Goal: Task Accomplishment & Management: Use online tool/utility

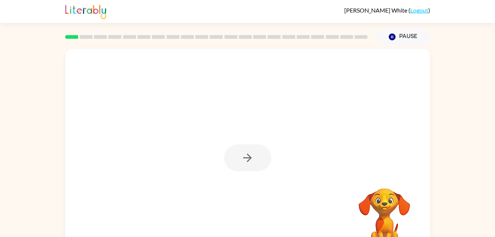
click at [241, 154] on div at bounding box center [247, 157] width 47 height 27
click at [241, 154] on icon "button" at bounding box center [247, 157] width 13 height 13
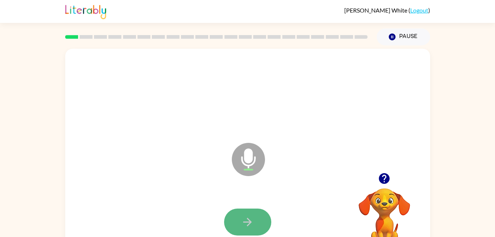
click at [250, 232] on button "button" at bounding box center [247, 221] width 47 height 27
click at [256, 222] on button "button" at bounding box center [247, 221] width 47 height 27
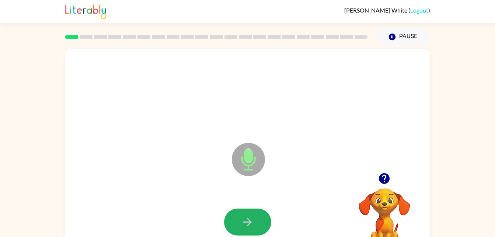
click at [264, 211] on button "button" at bounding box center [247, 221] width 47 height 27
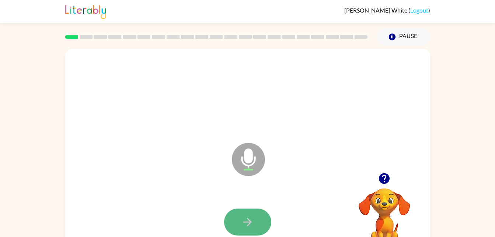
click at [261, 212] on button "button" at bounding box center [247, 221] width 47 height 27
click at [256, 220] on button "button" at bounding box center [247, 221] width 47 height 27
click at [258, 215] on button "button" at bounding box center [247, 221] width 47 height 27
click at [244, 216] on icon "button" at bounding box center [247, 221] width 13 height 13
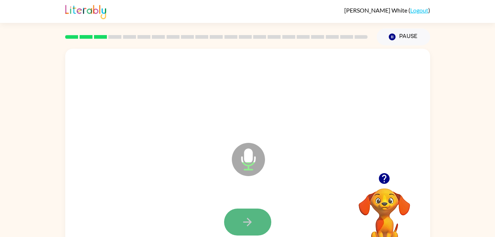
click at [250, 214] on button "button" at bounding box center [247, 221] width 47 height 27
click at [250, 213] on button "button" at bounding box center [247, 221] width 47 height 27
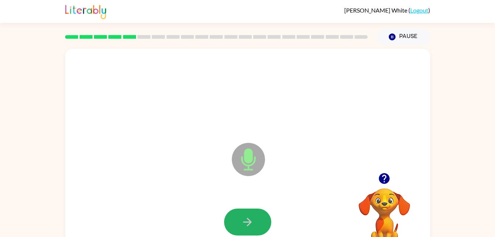
click at [250, 213] on button "button" at bounding box center [247, 221] width 47 height 27
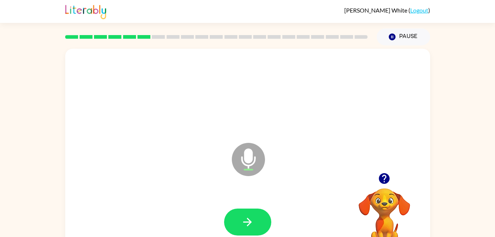
click at [250, 213] on button "button" at bounding box center [247, 221] width 47 height 27
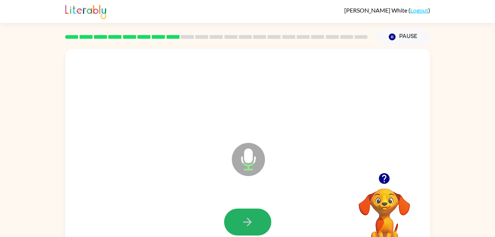
click at [250, 213] on button "button" at bounding box center [247, 221] width 47 height 27
click at [249, 205] on div at bounding box center [248, 222] width 350 height 60
click at [252, 224] on icon "button" at bounding box center [247, 221] width 13 height 13
click at [240, 215] on button "button" at bounding box center [247, 221] width 47 height 27
click at [241, 211] on button "button" at bounding box center [247, 221] width 47 height 27
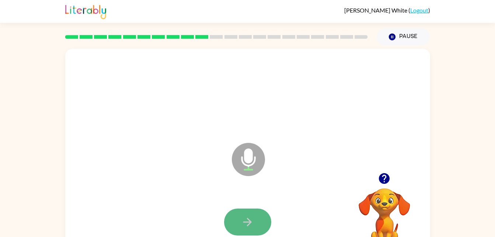
click at [251, 222] on icon "button" at bounding box center [247, 221] width 13 height 13
click at [252, 223] on icon "button" at bounding box center [247, 221] width 13 height 13
click at [253, 218] on icon "button" at bounding box center [247, 221] width 13 height 13
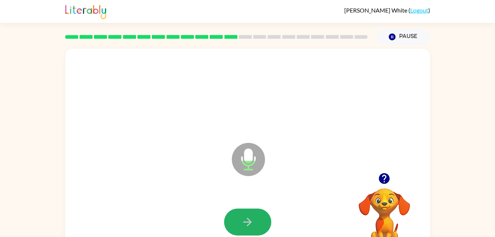
click at [253, 218] on icon "button" at bounding box center [247, 221] width 13 height 13
click at [251, 218] on icon "button" at bounding box center [247, 221] width 13 height 13
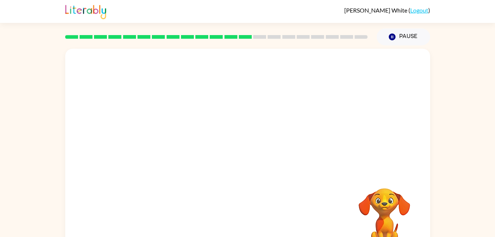
click at [251, 218] on div "Your browser must support playing .mp4 files to use Literably. Please try using…" at bounding box center [247, 154] width 365 height 211
drag, startPoint x: 251, startPoint y: 218, endPoint x: 336, endPoint y: 126, distance: 124.5
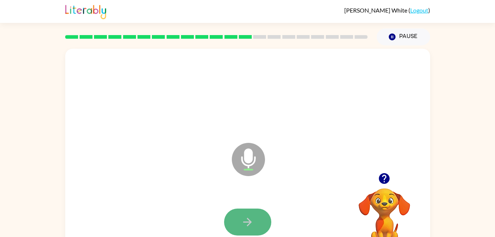
click at [254, 215] on icon "button" at bounding box center [247, 221] width 13 height 13
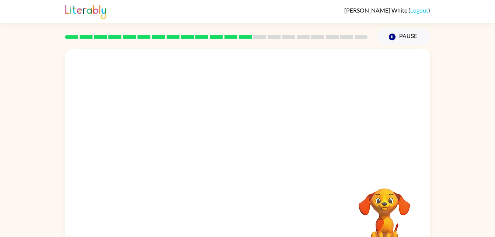
click at [254, 215] on div at bounding box center [248, 222] width 350 height 60
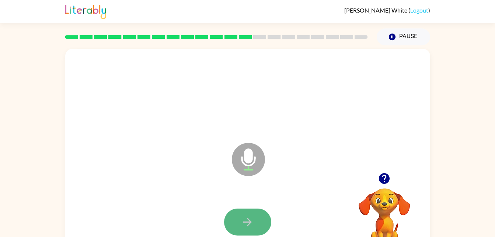
click at [248, 220] on icon "button" at bounding box center [247, 221] width 13 height 13
click at [249, 218] on icon "button" at bounding box center [247, 221] width 13 height 13
click at [247, 213] on button "button" at bounding box center [247, 221] width 47 height 27
click at [247, 215] on icon "button" at bounding box center [247, 221] width 13 height 13
click at [247, 216] on icon "button" at bounding box center [247, 221] width 13 height 13
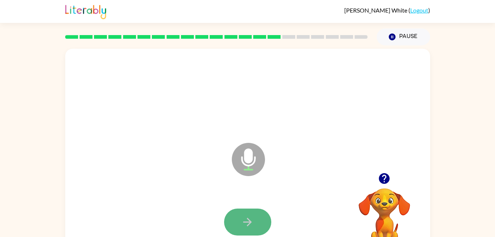
click at [250, 218] on icon "button" at bounding box center [247, 221] width 13 height 13
click at [251, 218] on icon "button" at bounding box center [247, 221] width 13 height 13
click at [250, 217] on icon "button" at bounding box center [247, 221] width 13 height 13
click at [251, 223] on icon "button" at bounding box center [247, 221] width 13 height 13
click at [254, 222] on icon "button" at bounding box center [247, 221] width 13 height 13
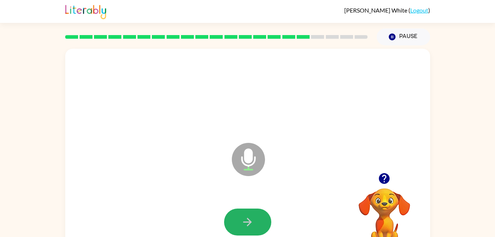
click at [242, 226] on icon "button" at bounding box center [247, 221] width 13 height 13
click at [251, 220] on icon "button" at bounding box center [247, 221] width 13 height 13
click at [250, 218] on icon "button" at bounding box center [247, 221] width 13 height 13
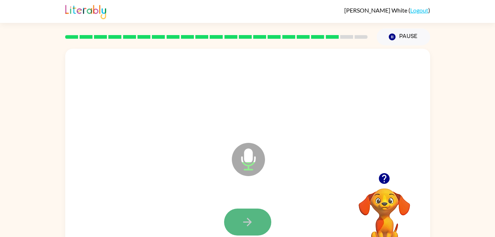
click at [255, 217] on button "button" at bounding box center [247, 221] width 47 height 27
click at [257, 217] on button "button" at bounding box center [247, 221] width 47 height 27
click at [257, 218] on button "button" at bounding box center [247, 221] width 47 height 27
click at [258, 222] on button "button" at bounding box center [247, 221] width 47 height 27
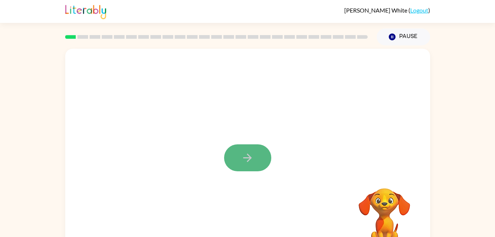
click at [248, 160] on icon "button" at bounding box center [247, 157] width 13 height 13
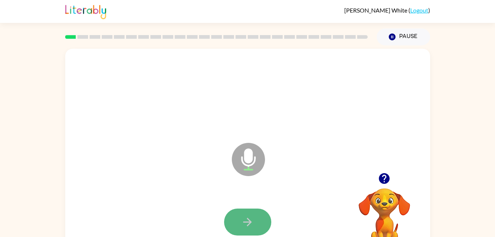
click at [249, 210] on button "button" at bounding box center [247, 221] width 47 height 27
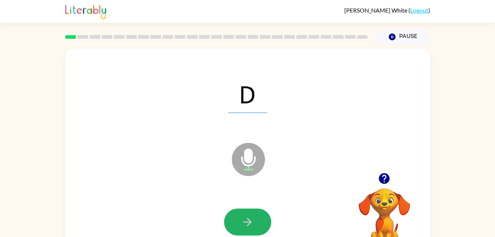
click at [249, 210] on button "button" at bounding box center [247, 221] width 47 height 27
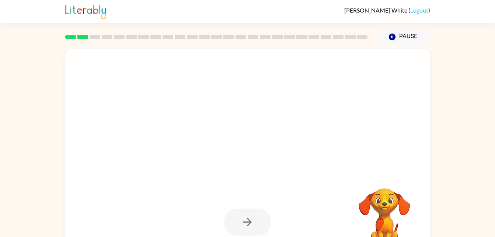
click at [249, 210] on div at bounding box center [247, 221] width 47 height 27
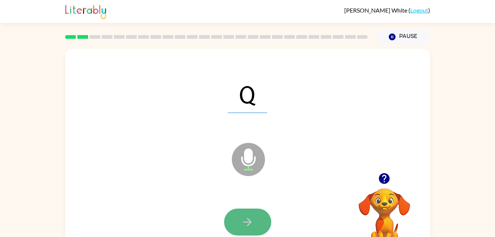
click at [244, 219] on icon "button" at bounding box center [247, 221] width 13 height 13
click at [251, 214] on button "button" at bounding box center [247, 221] width 47 height 27
click at [250, 214] on button "button" at bounding box center [247, 221] width 47 height 27
click at [250, 219] on icon "button" at bounding box center [247, 221] width 13 height 13
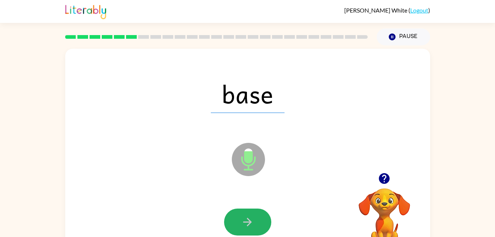
click at [250, 220] on icon "button" at bounding box center [247, 221] width 13 height 13
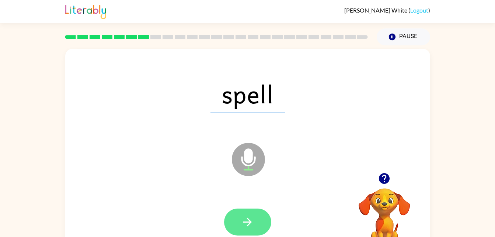
click at [248, 225] on icon "button" at bounding box center [247, 222] width 8 height 8
click at [237, 223] on button "button" at bounding box center [247, 221] width 47 height 27
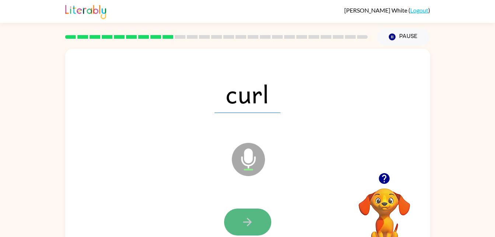
click at [244, 215] on button "button" at bounding box center [247, 221] width 47 height 27
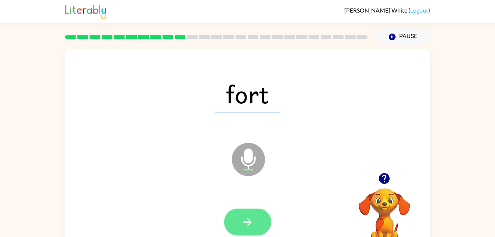
click at [258, 224] on button "button" at bounding box center [247, 221] width 47 height 27
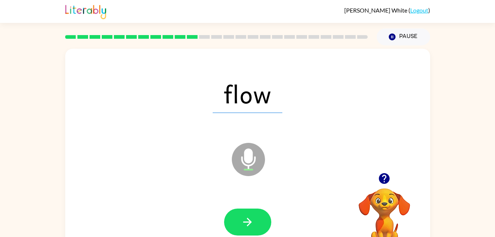
click at [268, 230] on div at bounding box center [247, 221] width 47 height 27
click at [264, 230] on button "button" at bounding box center [247, 221] width 47 height 27
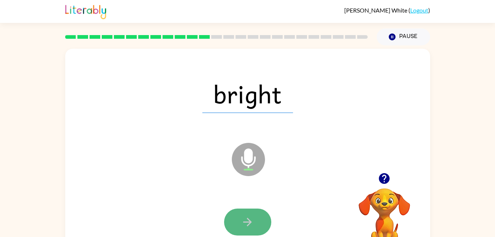
click at [252, 229] on button "button" at bounding box center [247, 221] width 47 height 27
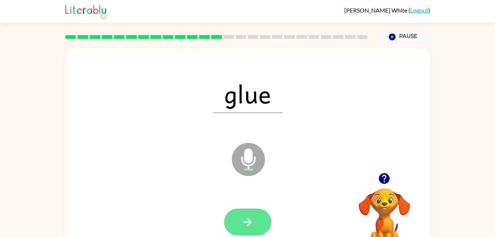
click at [258, 235] on button "button" at bounding box center [247, 221] width 47 height 27
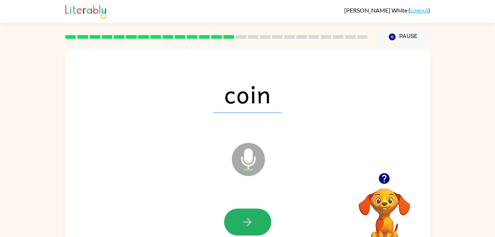
click at [246, 221] on icon "button" at bounding box center [247, 222] width 8 height 8
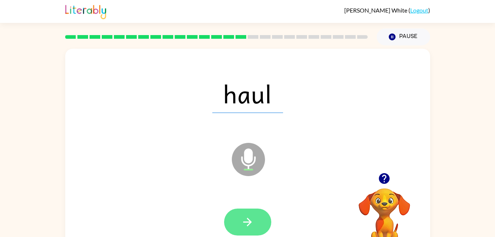
click at [241, 227] on icon "button" at bounding box center [247, 221] width 13 height 13
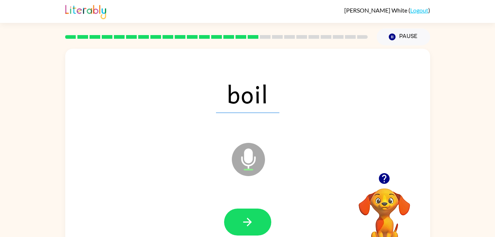
click at [241, 227] on icon "button" at bounding box center [247, 221] width 13 height 13
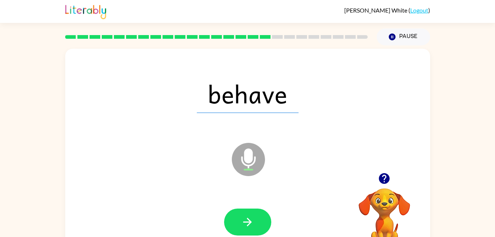
drag, startPoint x: 241, startPoint y: 227, endPoint x: 184, endPoint y: 201, distance: 62.4
click at [184, 201] on div at bounding box center [248, 222] width 350 height 60
click at [253, 222] on icon "button" at bounding box center [247, 221] width 13 height 13
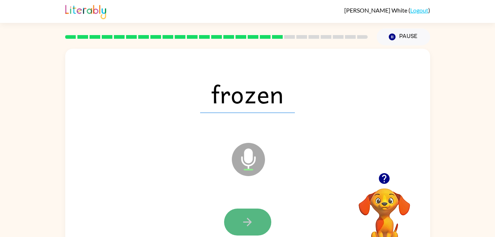
click at [248, 222] on icon "button" at bounding box center [247, 222] width 8 height 8
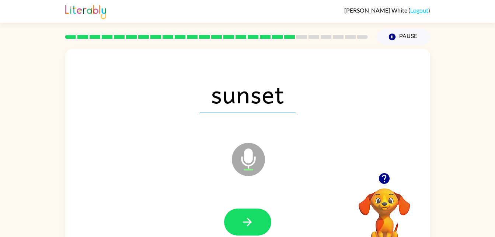
click at [248, 222] on icon "button" at bounding box center [247, 222] width 8 height 8
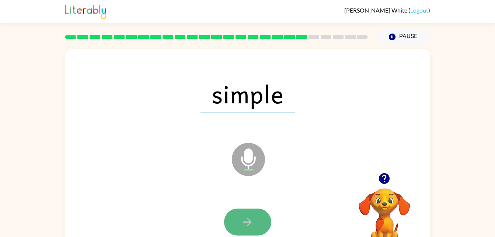
click at [249, 226] on icon "button" at bounding box center [247, 221] width 13 height 13
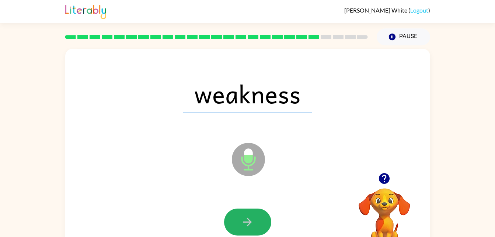
click at [249, 226] on icon "button" at bounding box center [247, 221] width 13 height 13
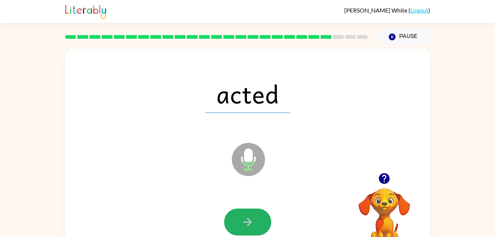
click at [249, 226] on icon "button" at bounding box center [247, 221] width 13 height 13
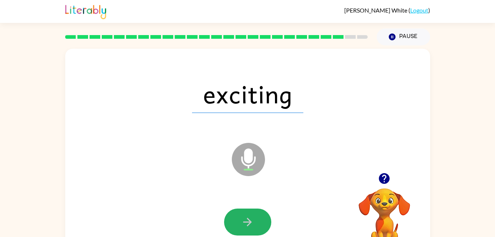
click at [252, 218] on icon "button" at bounding box center [247, 221] width 13 height 13
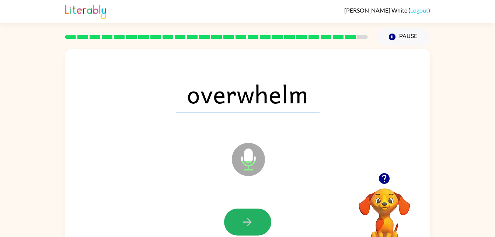
click at [252, 218] on icon "button" at bounding box center [247, 221] width 13 height 13
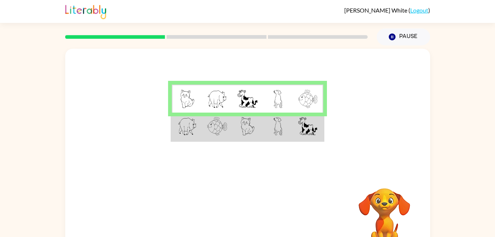
click at [229, 122] on td at bounding box center [217, 126] width 30 height 28
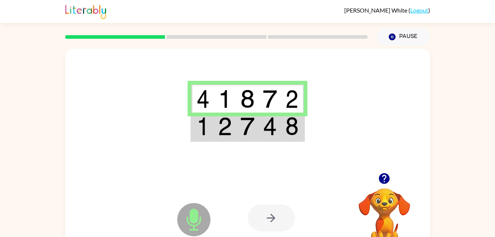
click at [195, 126] on td at bounding box center [202, 126] width 22 height 28
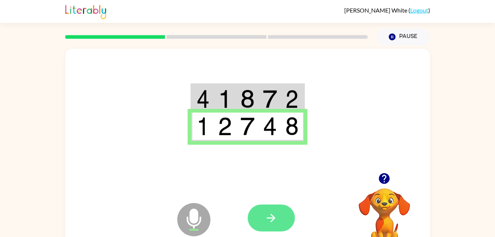
click at [274, 210] on button "button" at bounding box center [271, 217] width 47 height 27
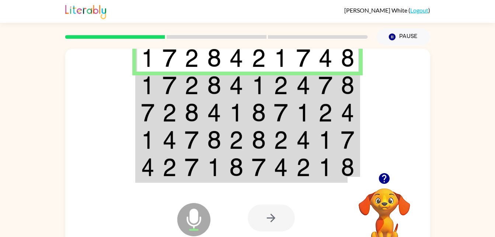
click at [166, 81] on img at bounding box center [170, 85] width 14 height 18
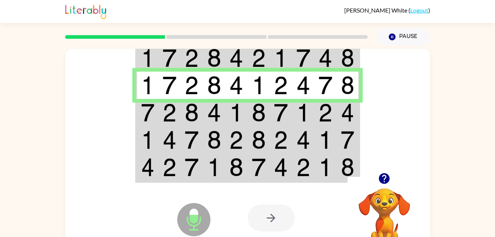
click at [165, 111] on img at bounding box center [170, 112] width 14 height 18
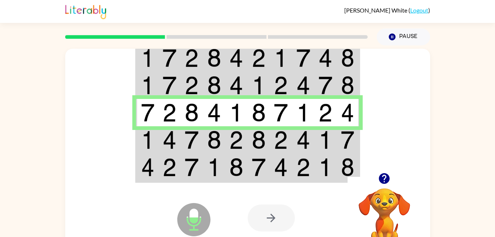
click at [200, 136] on td at bounding box center [192, 139] width 22 height 27
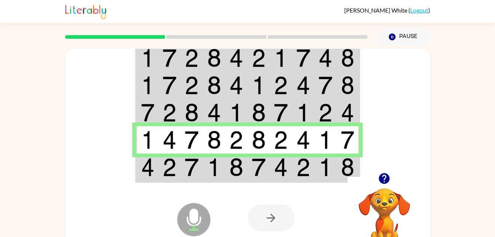
click at [149, 170] on img at bounding box center [147, 167] width 13 height 18
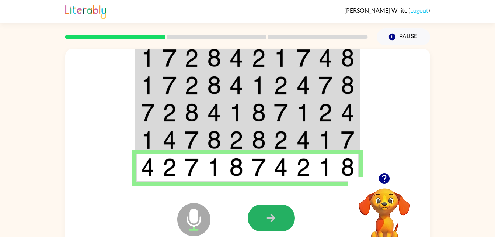
click at [274, 204] on button "button" at bounding box center [271, 217] width 47 height 27
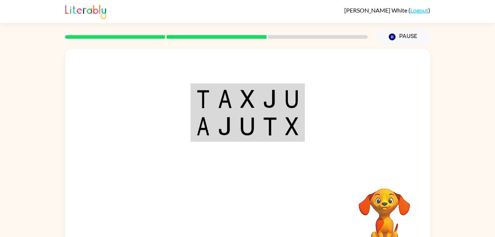
click at [261, 91] on td at bounding box center [270, 98] width 22 height 28
click at [261, 92] on td at bounding box center [270, 98] width 22 height 28
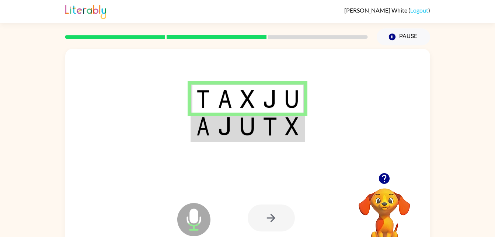
click at [292, 132] on img at bounding box center [291, 126] width 13 height 18
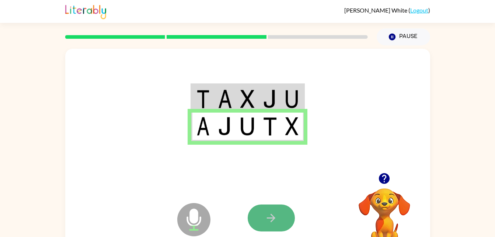
click at [281, 214] on button "button" at bounding box center [271, 217] width 47 height 27
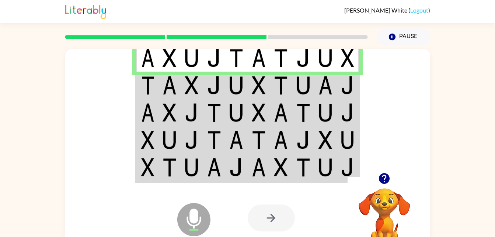
click at [156, 85] on td at bounding box center [147, 85] width 22 height 27
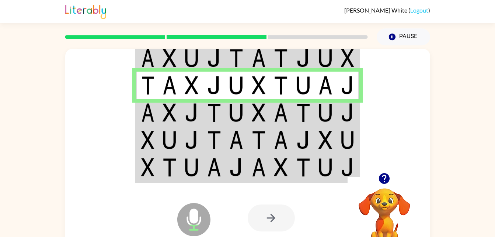
click at [326, 97] on td at bounding box center [325, 85] width 22 height 27
click at [189, 111] on img at bounding box center [192, 112] width 14 height 18
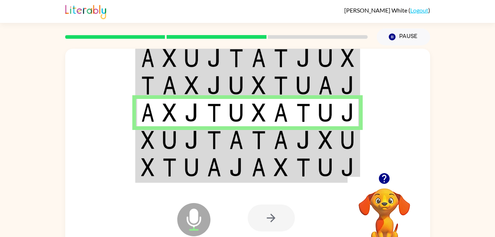
click at [146, 139] on img at bounding box center [147, 140] width 13 height 18
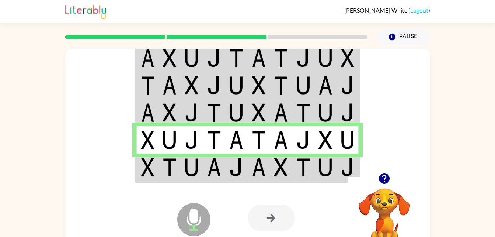
click at [139, 167] on td at bounding box center [147, 167] width 22 height 28
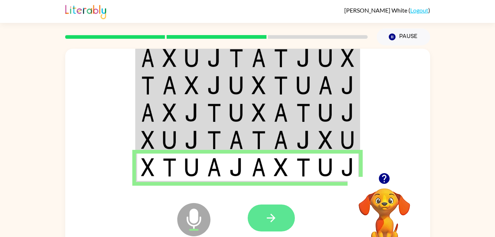
click at [266, 215] on icon "button" at bounding box center [271, 217] width 13 height 13
